Goal: Information Seeking & Learning: Find specific page/section

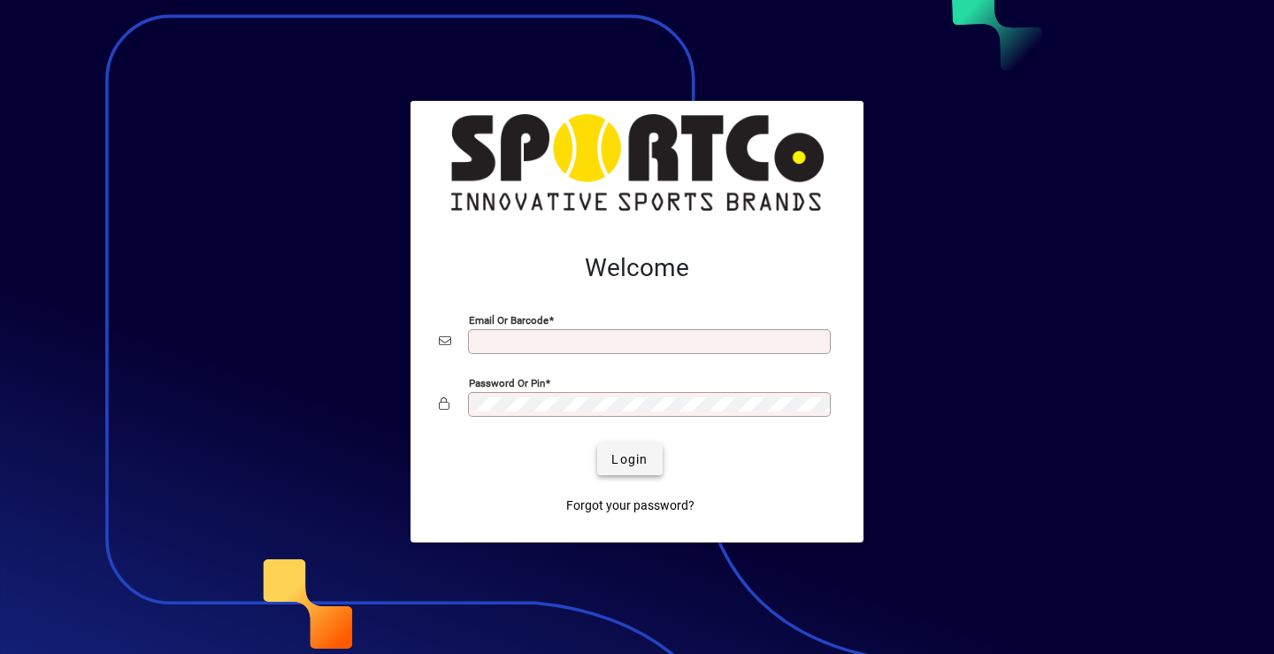
type input "**********"
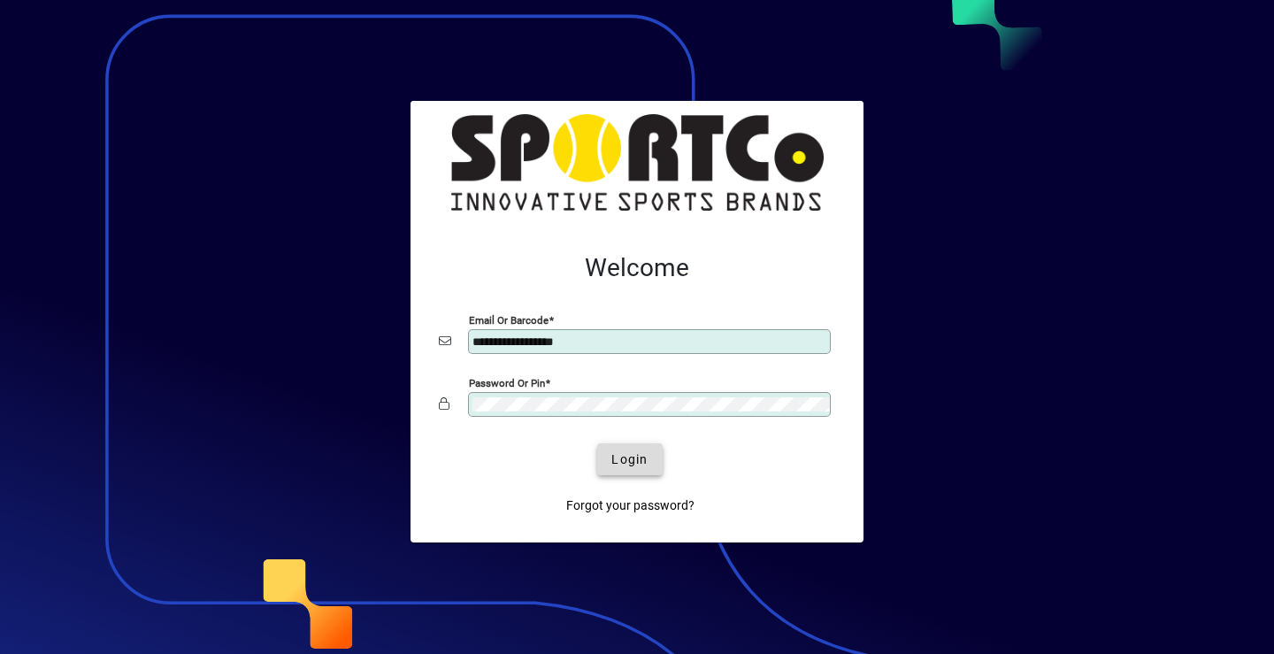
click at [634, 461] on span "Login" at bounding box center [629, 459] width 36 height 19
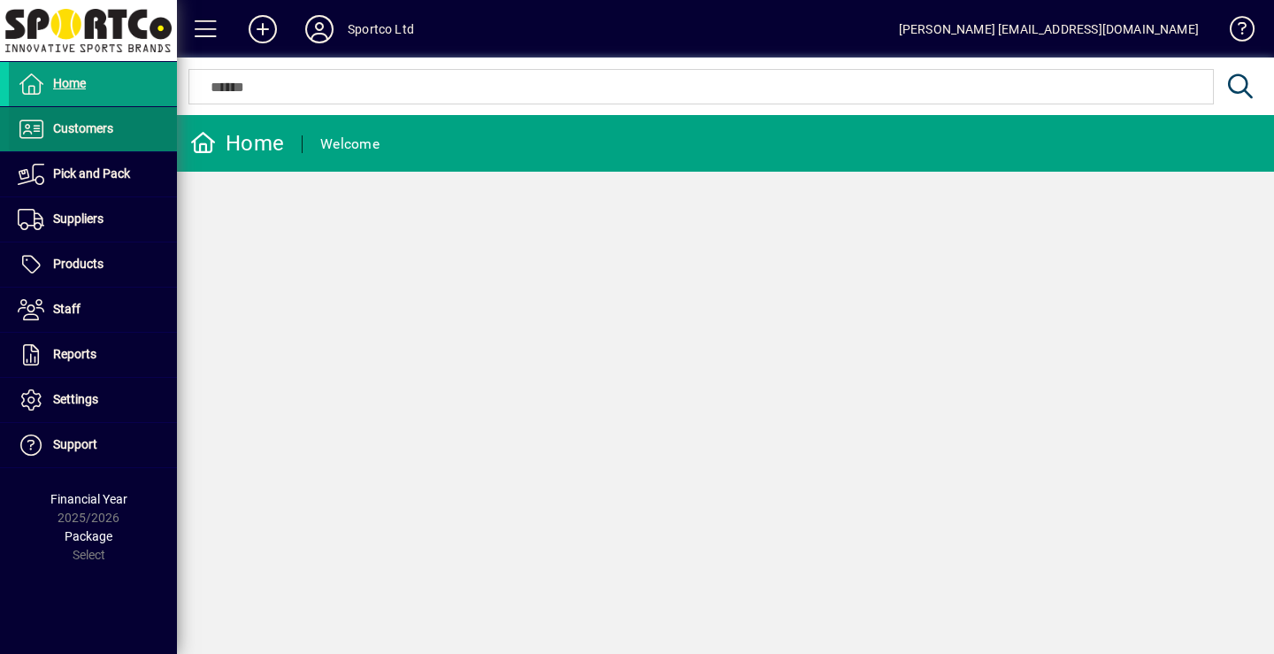
click at [92, 129] on span "Customers" at bounding box center [83, 128] width 60 height 14
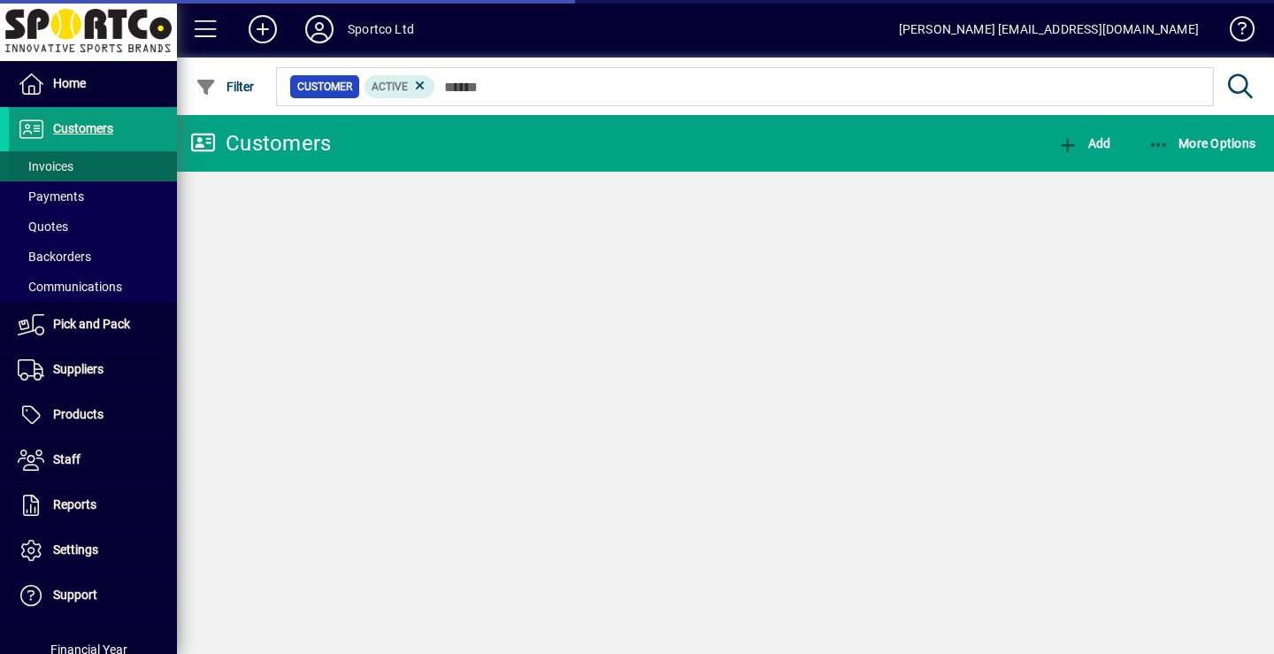
click at [65, 165] on span "Invoices" at bounding box center [46, 166] width 56 height 14
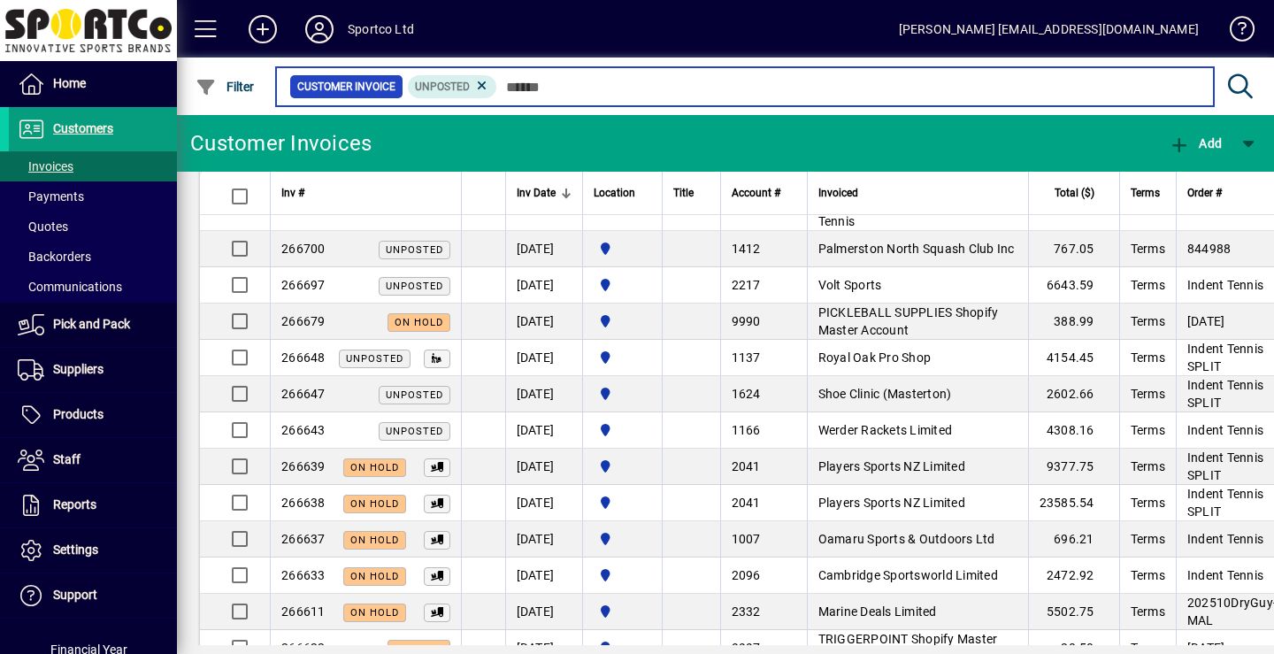
scroll to position [283, 0]
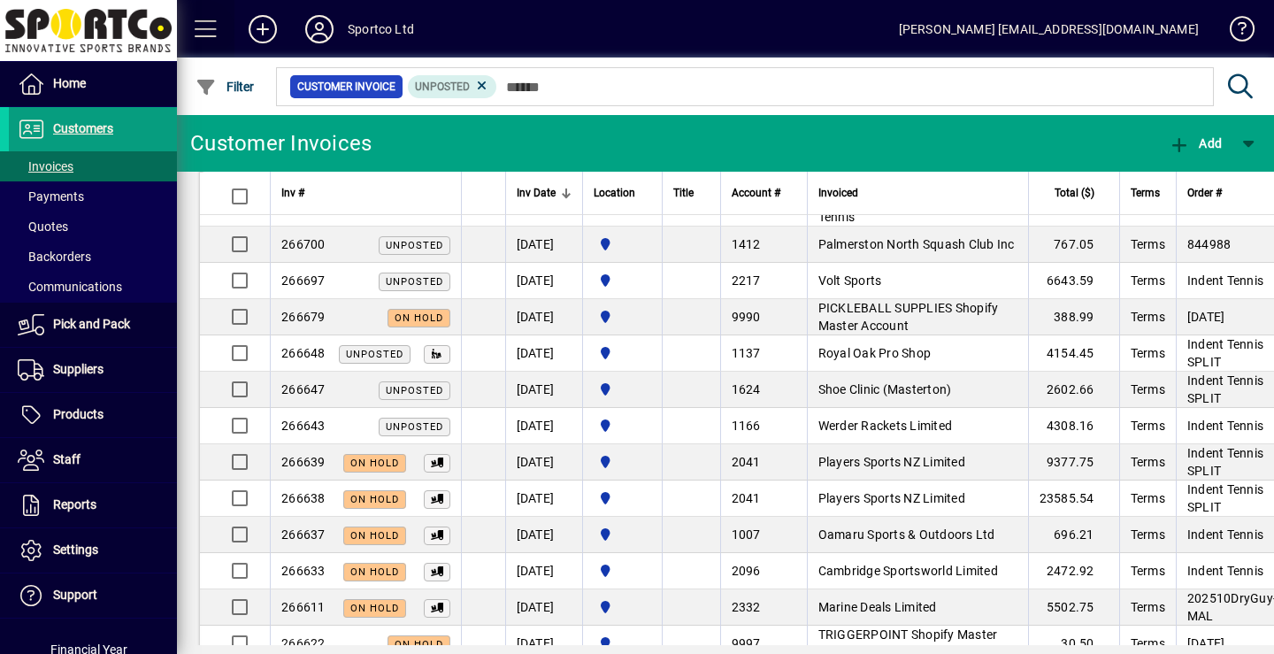
click at [202, 24] on span at bounding box center [206, 29] width 42 height 42
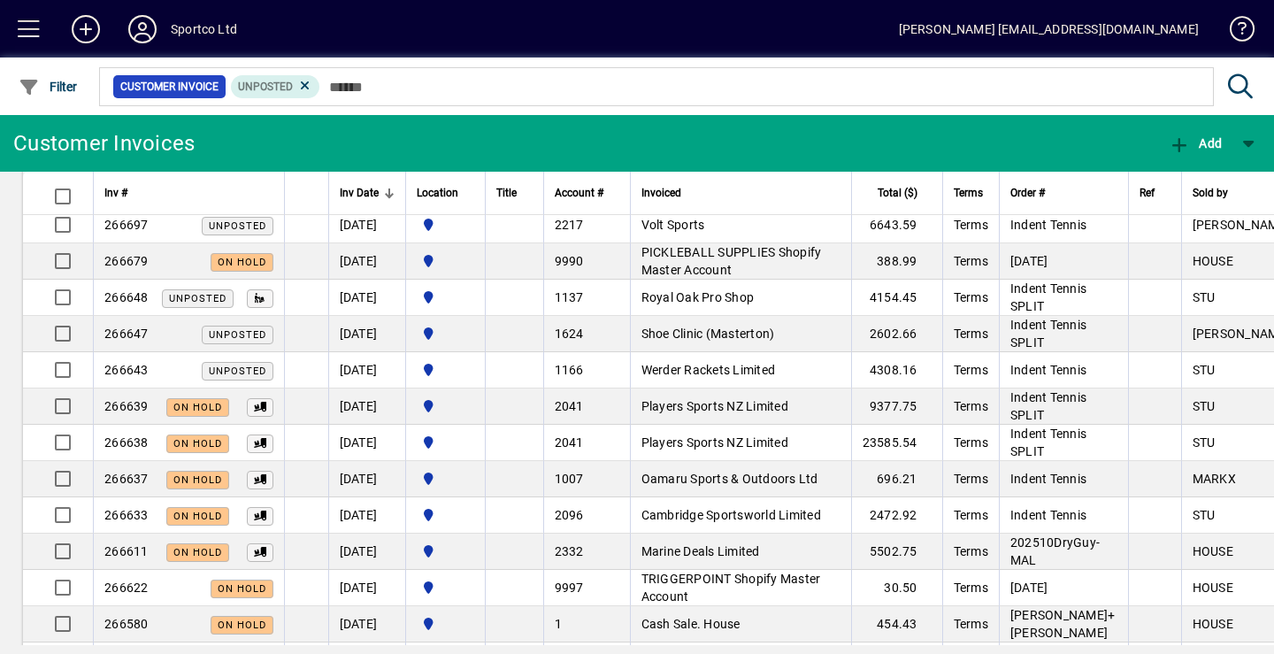
scroll to position [354, 0]
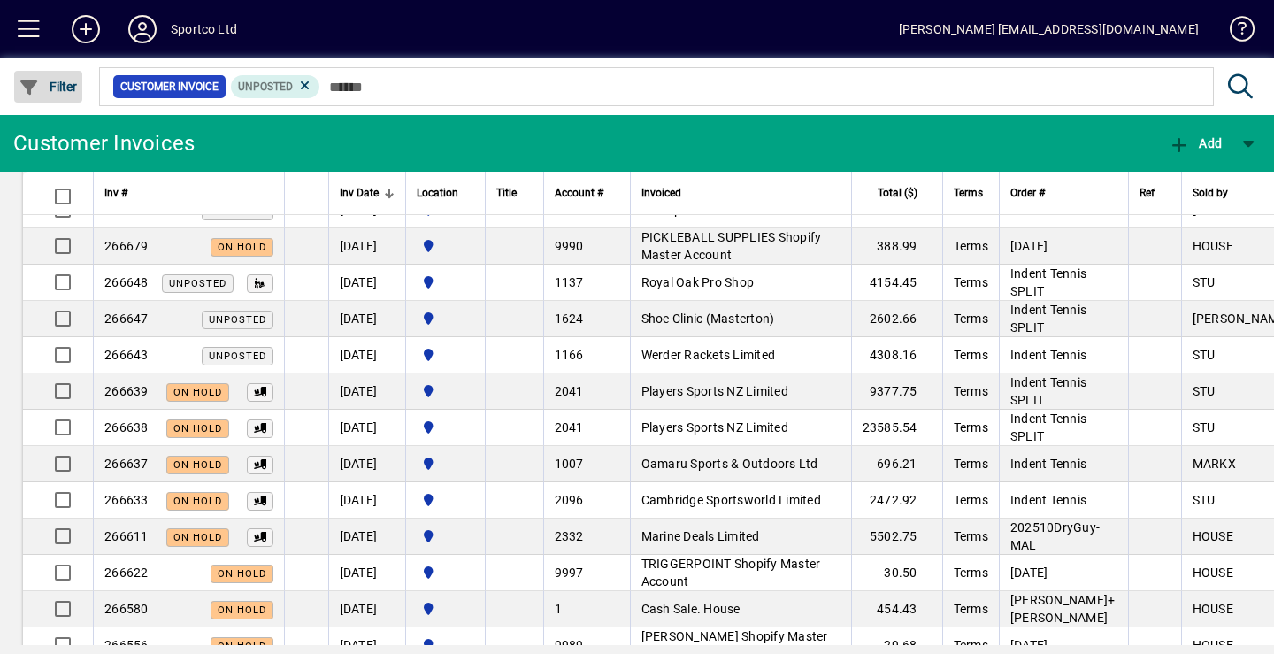
click at [33, 79] on icon "button" at bounding box center [30, 88] width 22 height 18
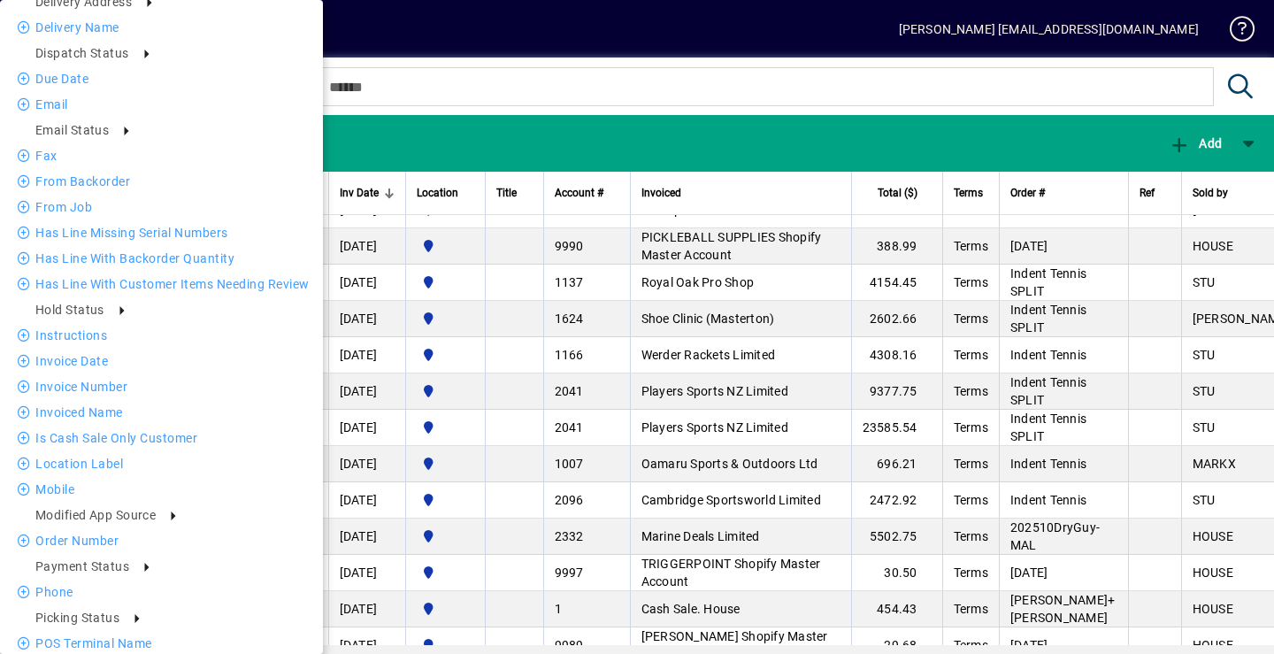
scroll to position [602, 0]
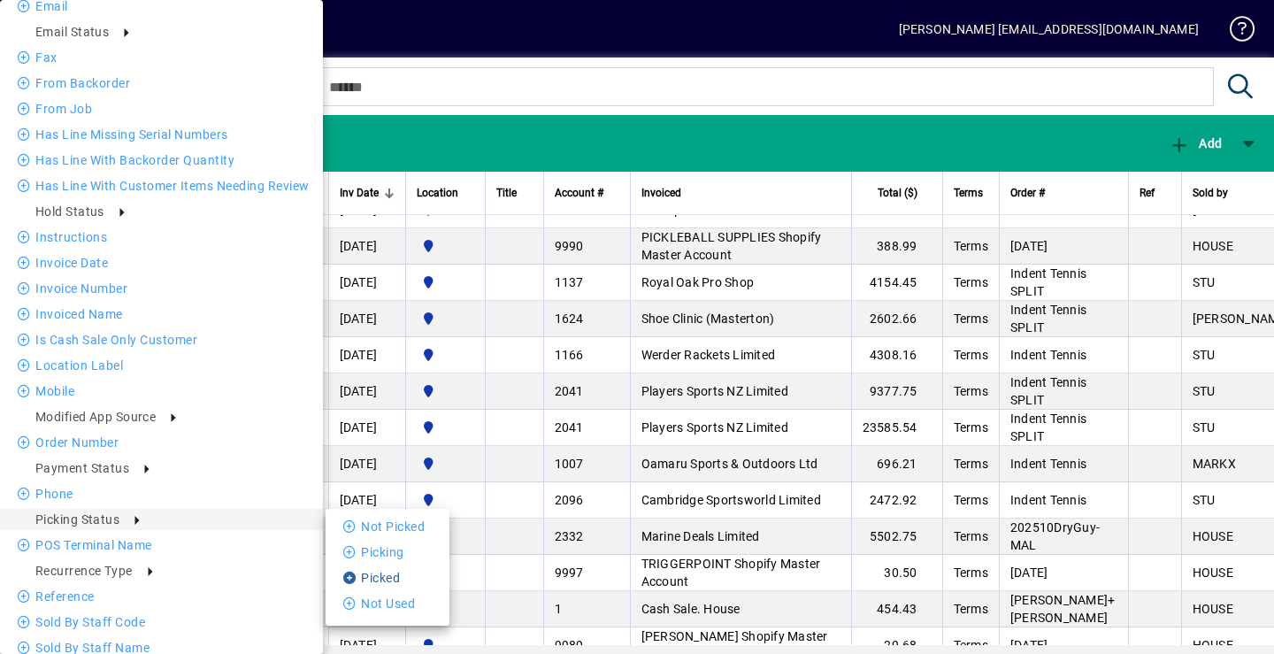
click at [365, 579] on li "Picked" at bounding box center [388, 577] width 124 height 21
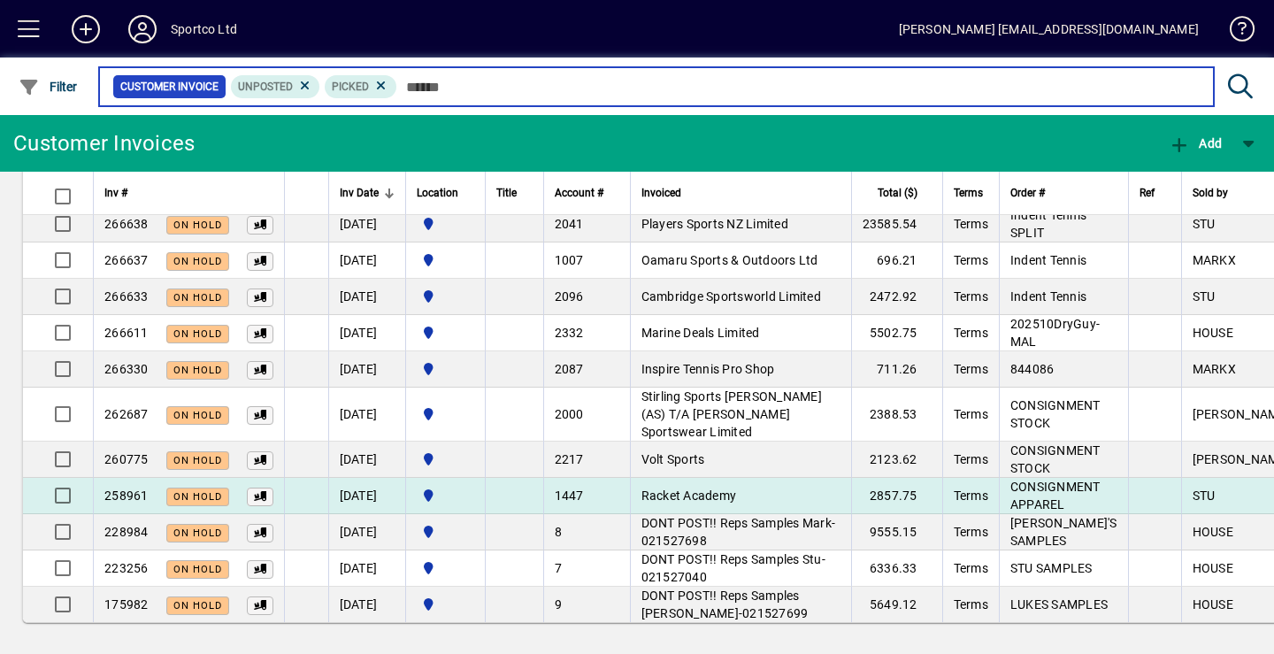
scroll to position [268, 0]
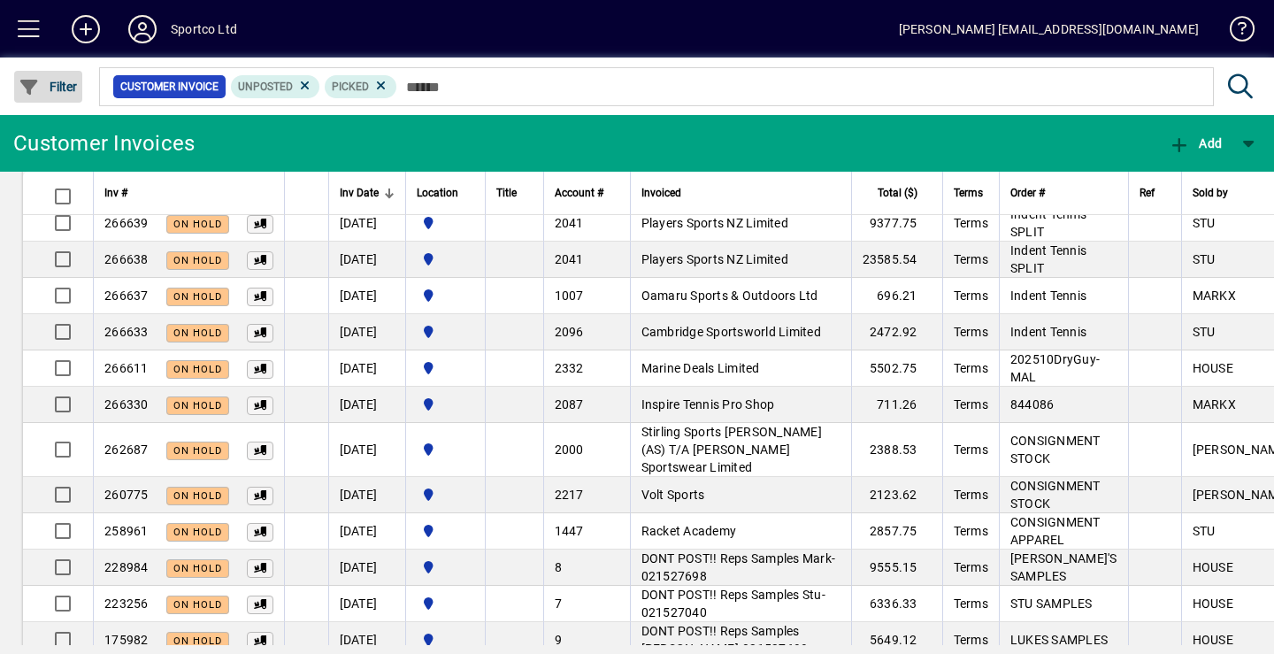
click at [31, 88] on icon "button" at bounding box center [30, 88] width 22 height 18
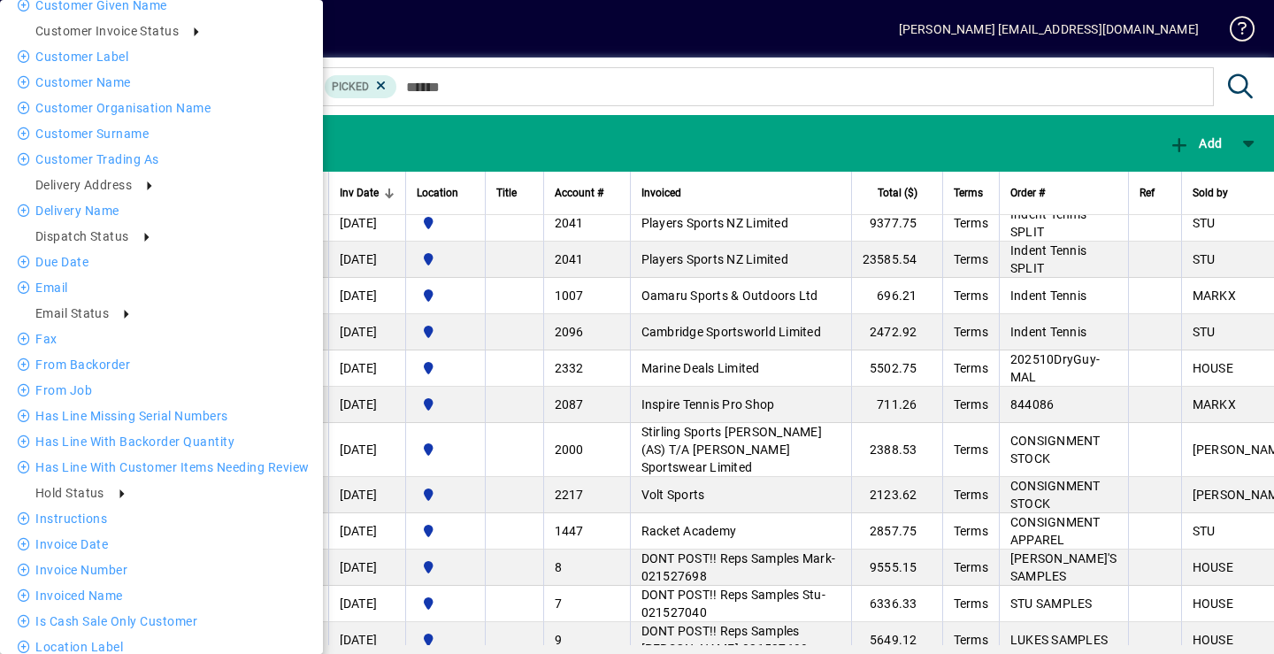
scroll to position [354, 0]
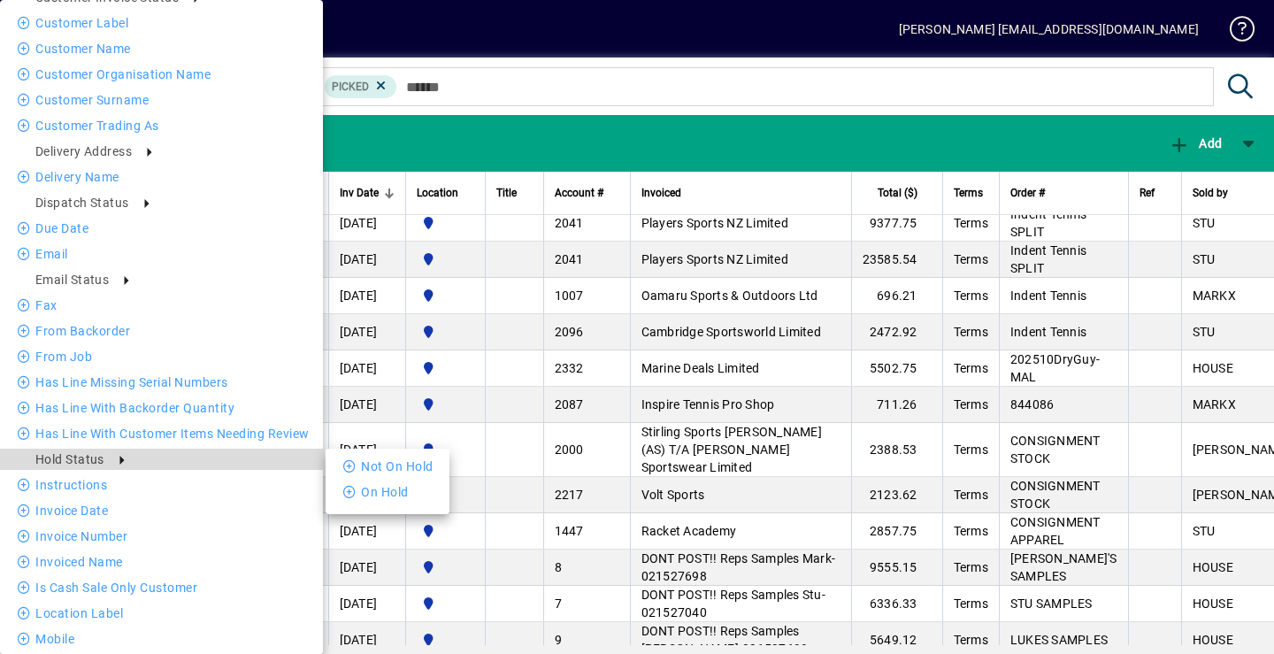
click at [124, 459] on polygon at bounding box center [121, 460] width 4 height 9
click at [398, 463] on li "Not On Hold" at bounding box center [388, 466] width 124 height 21
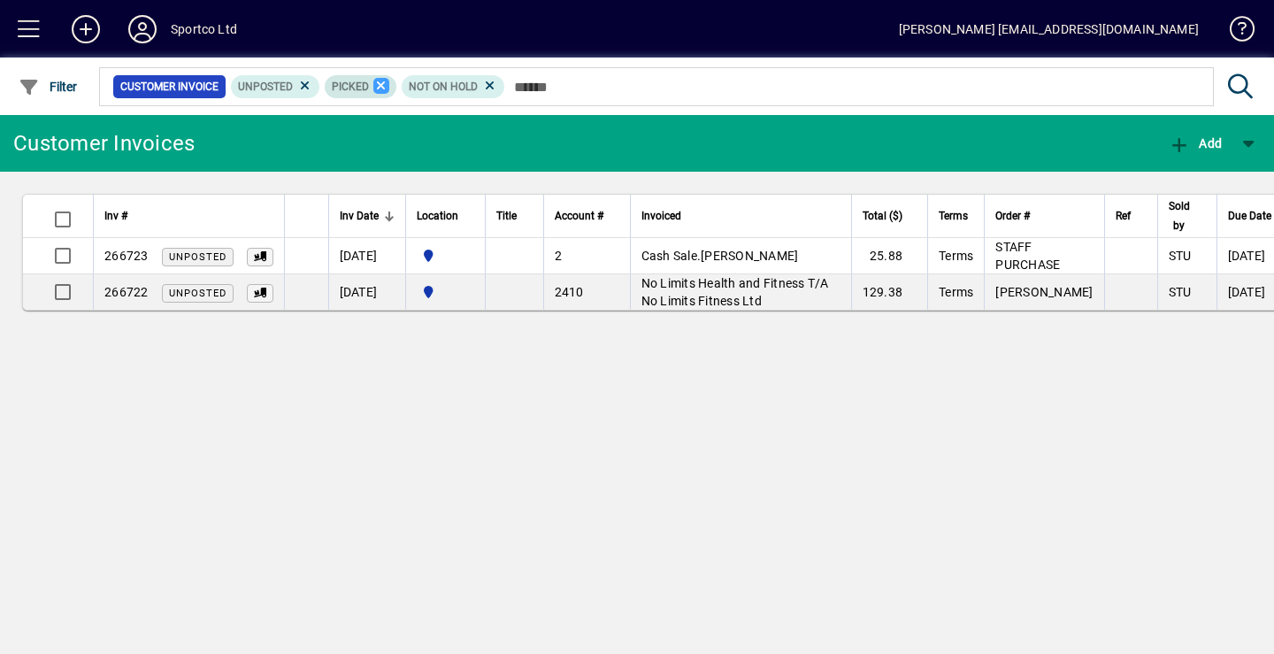
click at [383, 83] on icon at bounding box center [381, 86] width 16 height 16
click at [383, 83] on span "Not On Hold" at bounding box center [366, 87] width 69 height 12
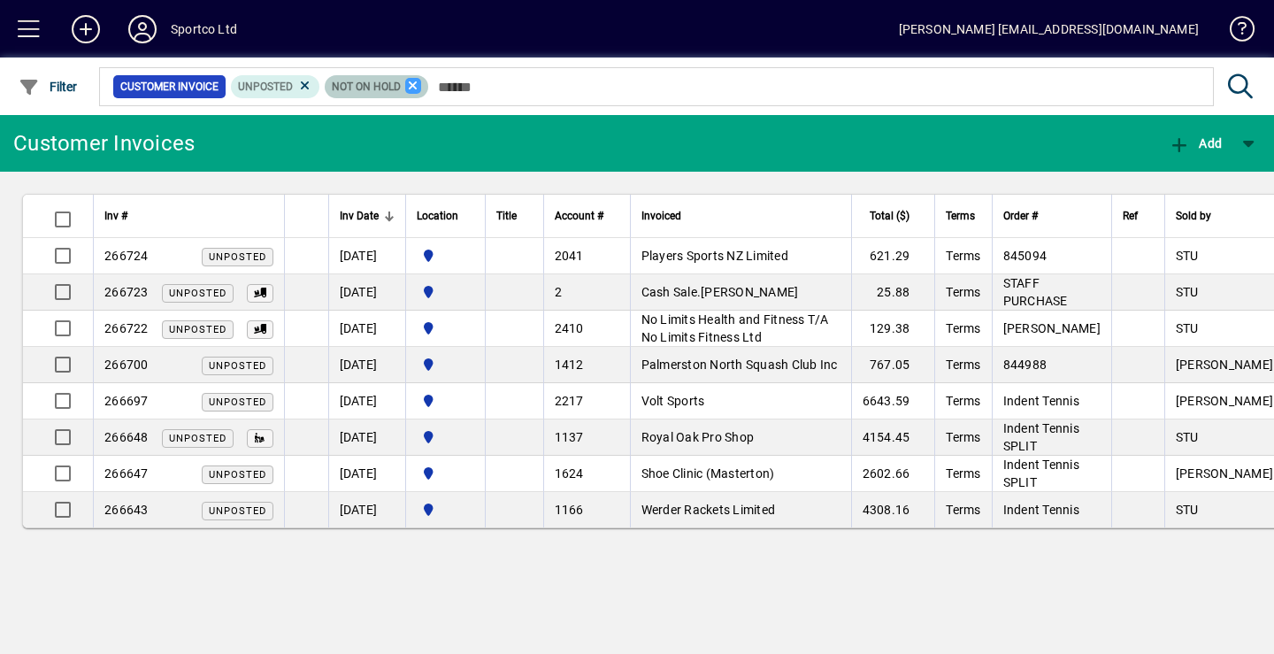
click at [413, 89] on icon at bounding box center [413, 86] width 16 height 16
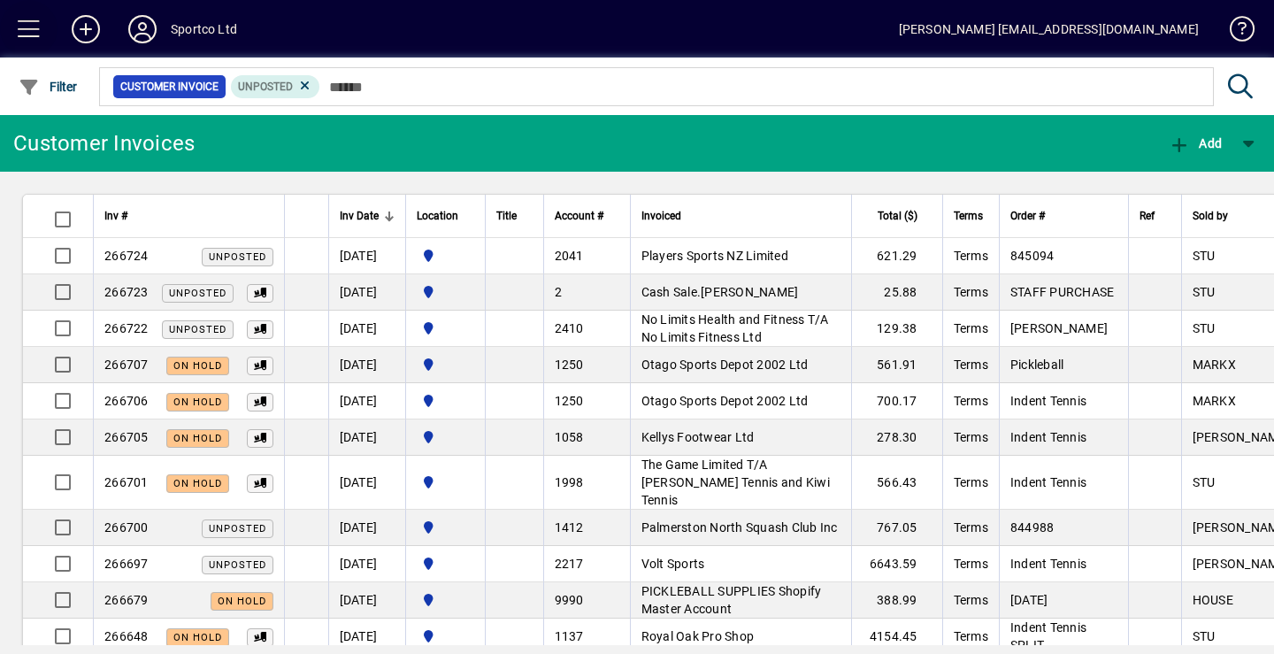
click at [27, 34] on span at bounding box center [29, 29] width 42 height 42
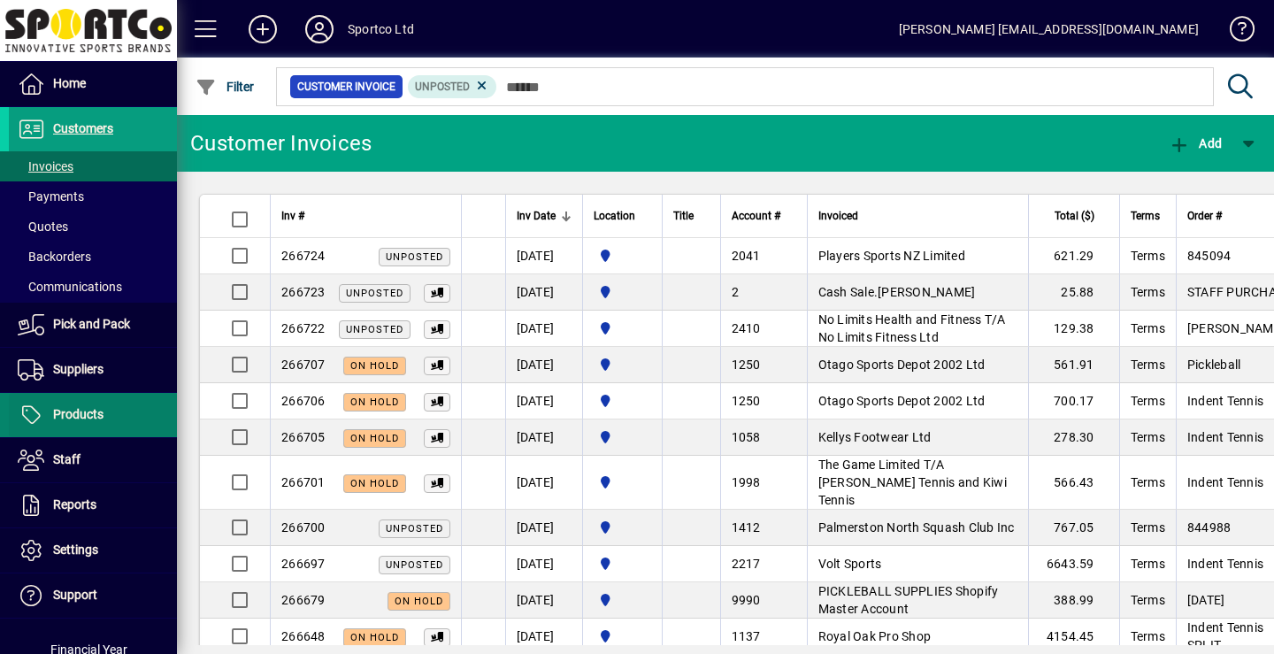
drag, startPoint x: 83, startPoint y: 416, endPoint x: 63, endPoint y: 416, distance: 20.4
click at [63, 416] on span "Products" at bounding box center [78, 414] width 50 height 14
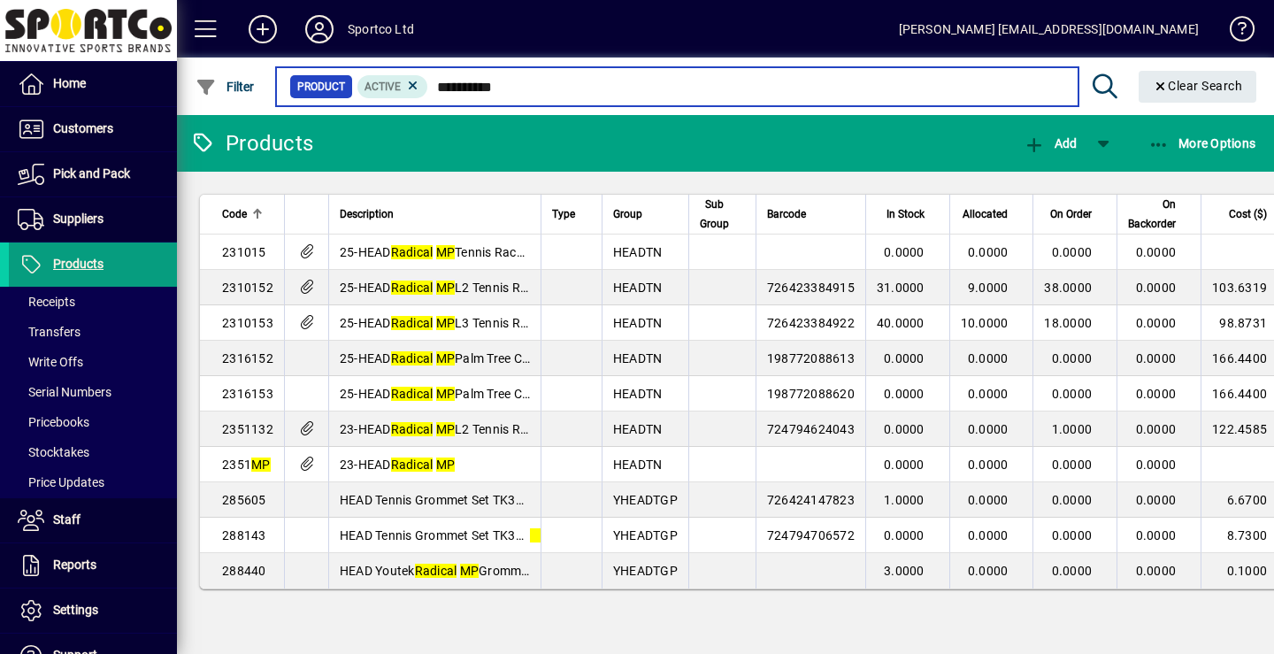
type input "**********"
